Goal: Information Seeking & Learning: Learn about a topic

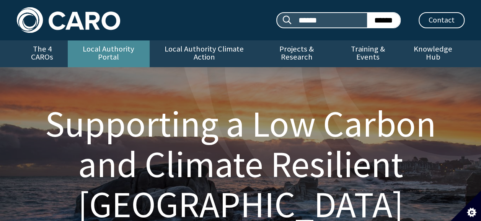
click at [125, 49] on link "Local Authority Portal" at bounding box center [109, 54] width 82 height 27
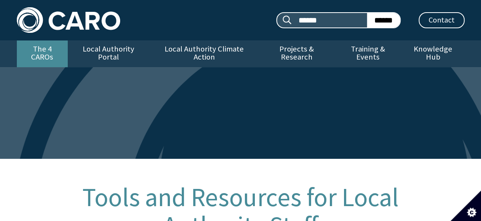
click at [57, 51] on link "The 4 CAROs" at bounding box center [42, 54] width 51 height 27
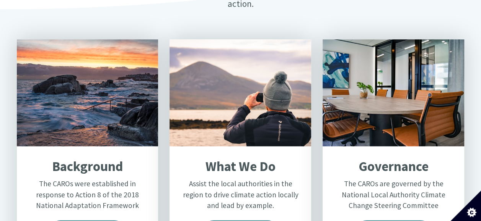
scroll to position [344, 0]
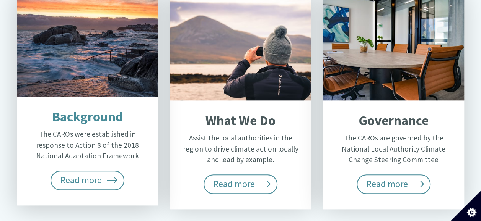
click at [131, 162] on div "Background The CAROs were established in response to Action 8 of the 2018 Natio…" at bounding box center [88, 151] width 142 height 109
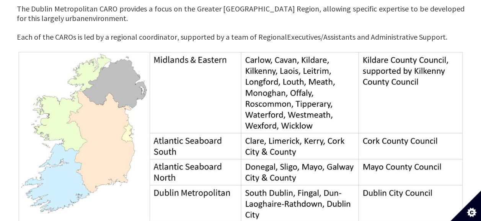
scroll to position [574, 0]
